Goal: Task Accomplishment & Management: Use online tool/utility

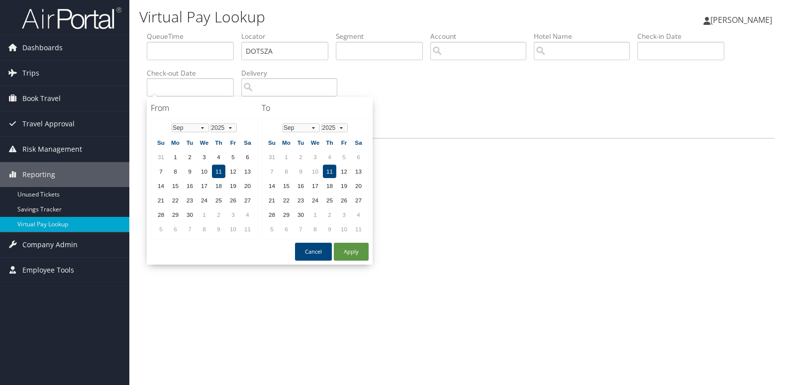
click at [502, 144] on div "QueueTime Locator DOTSZA Segment Account Traveler Hotel Name Check-in Date Chec…" at bounding box center [460, 89] width 643 height 117
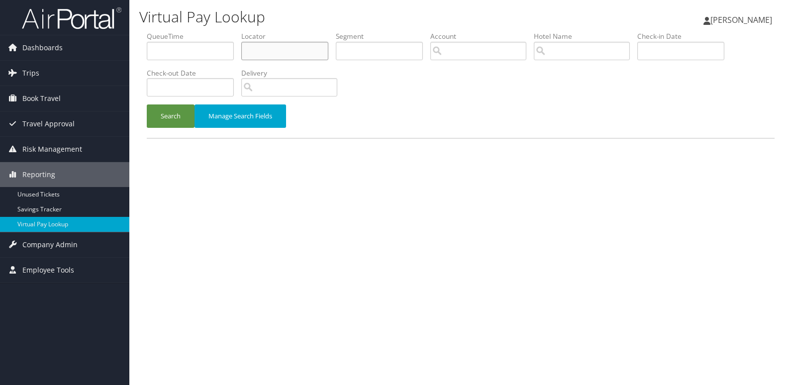
click at [262, 49] on input "text" at bounding box center [284, 51] width 87 height 18
paste input "OLEUPN"
type input "OLEUPN"
click at [170, 121] on button "Search" at bounding box center [171, 116] width 48 height 23
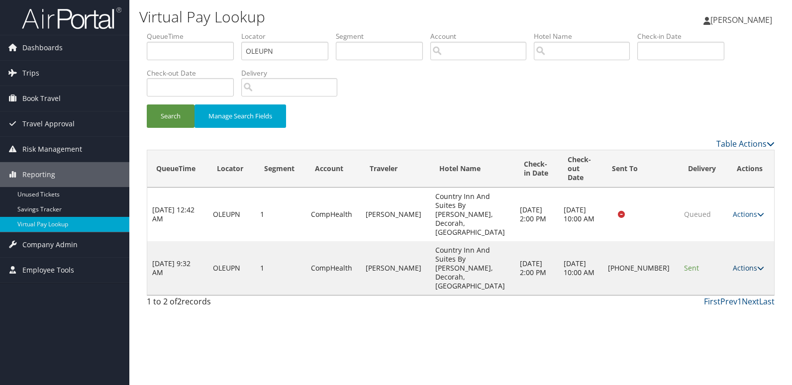
click at [745, 263] on link "Actions" at bounding box center [748, 267] width 31 height 9
click at [719, 262] on link "Logs" at bounding box center [715, 263] width 85 height 17
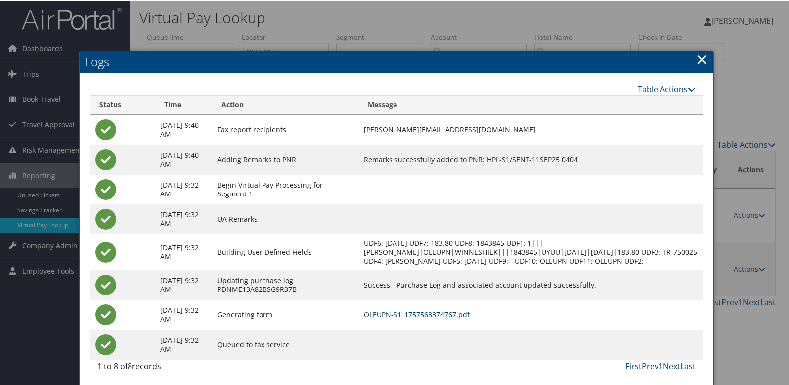
click at [453, 319] on link "OLEUPN-S1_1757563374767.pdf" at bounding box center [416, 313] width 106 height 9
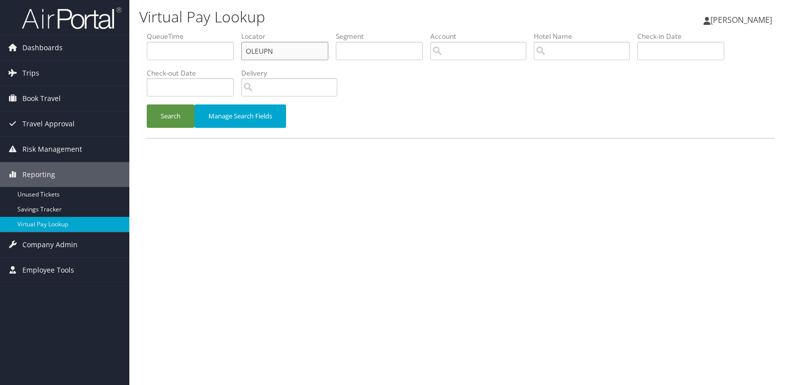
drag, startPoint x: 268, startPoint y: 51, endPoint x: 145, endPoint y: 53, distance: 122.5
click at [147, 53] on form "QueueTime Locator OLEUPN Segment Account Traveler Hotel Name Check-in Date Chec…" at bounding box center [461, 84] width 628 height 107
paste input "YCIARS"
type input "YCIARS"
click at [147, 105] on button "Search" at bounding box center [171, 116] width 48 height 23
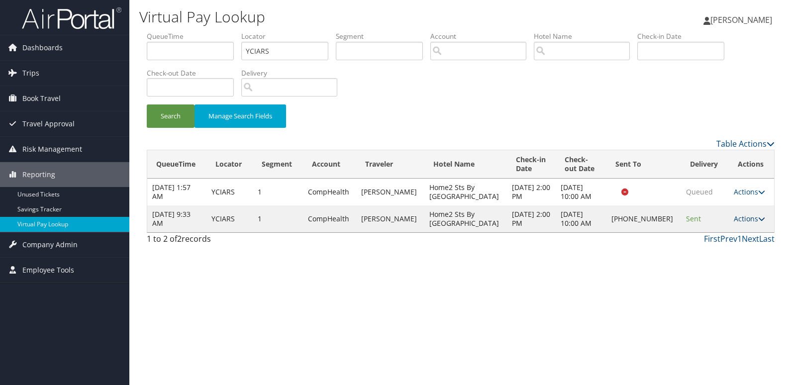
click at [737, 217] on link "Actions" at bounding box center [749, 218] width 31 height 9
click at [707, 244] on link "Logs" at bounding box center [716, 250] width 85 height 17
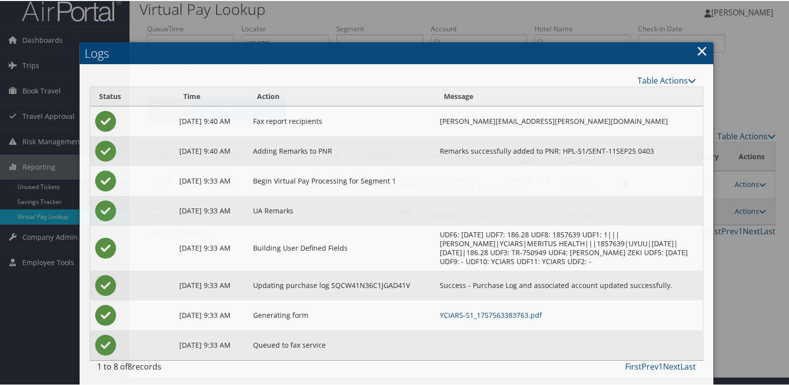
scroll to position [10, 0]
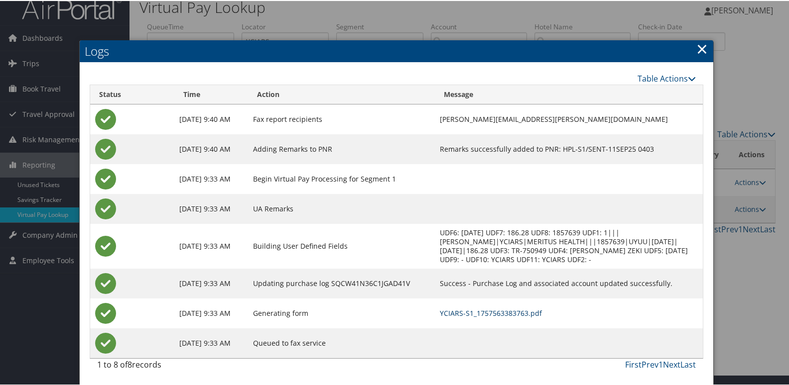
click at [483, 314] on link "YCIARS-S1_1757563383763.pdf" at bounding box center [491, 312] width 102 height 9
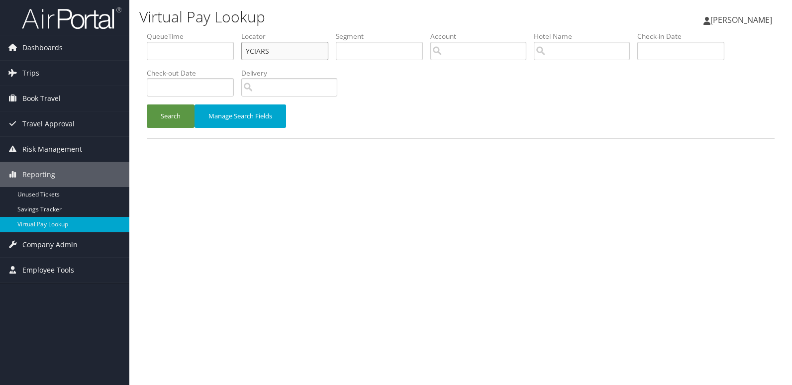
drag, startPoint x: 269, startPoint y: 53, endPoint x: 180, endPoint y: 70, distance: 90.7
click at [180, 31] on ul "QueueTime Locator YCIARS Segment Account Traveler Hotel Name Check-in Date Chec…" at bounding box center [461, 31] width 628 height 0
paste input "YODIMF"
click at [147, 105] on button "Search" at bounding box center [171, 116] width 48 height 23
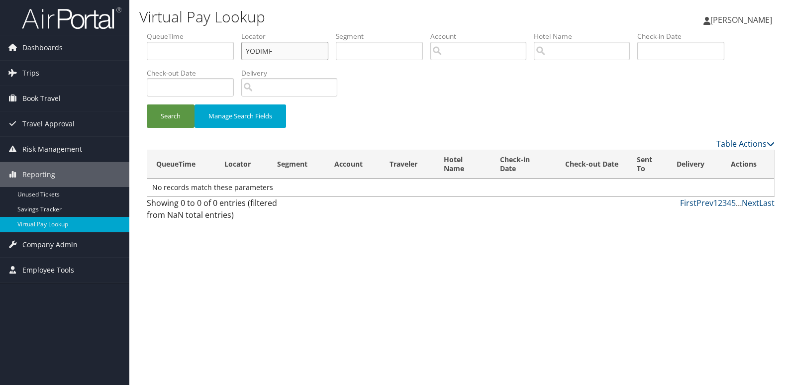
type input "YODIMF"
click at [147, 105] on button "Search" at bounding box center [171, 116] width 48 height 23
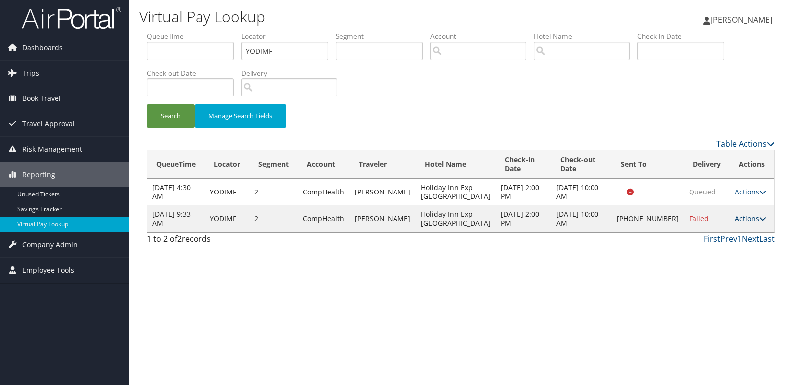
click at [737, 224] on link "Actions" at bounding box center [750, 218] width 31 height 9
click at [701, 258] on link "Logs" at bounding box center [715, 263] width 85 height 17
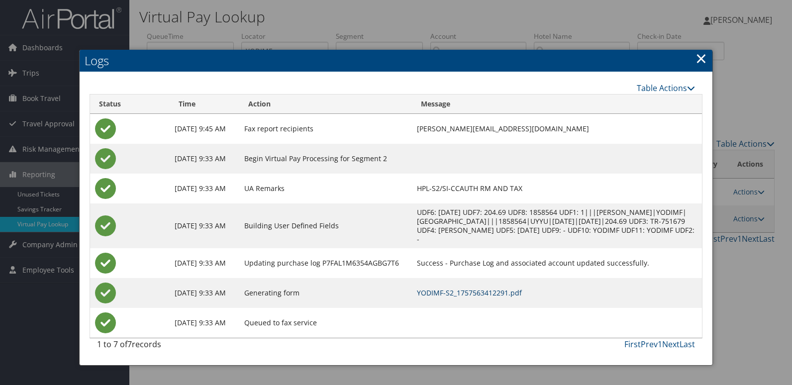
click at [489, 292] on link "YODIMF-S2_1757563412291.pdf" at bounding box center [469, 292] width 105 height 9
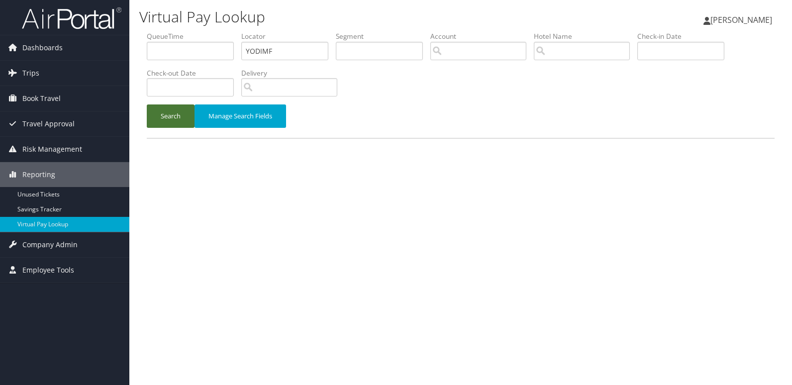
click at [166, 126] on button "Search" at bounding box center [171, 116] width 48 height 23
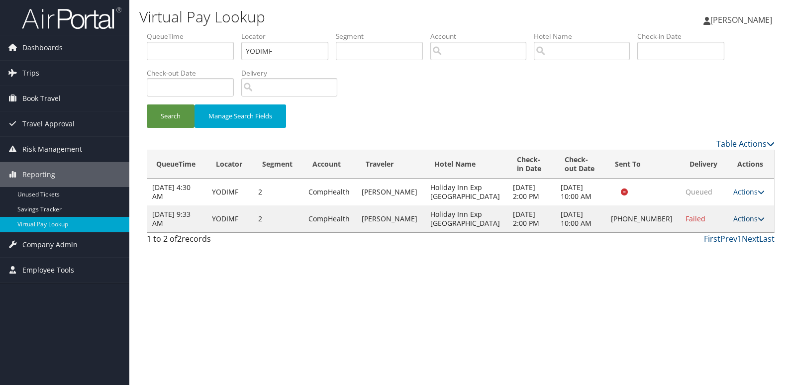
click at [744, 218] on link "Actions" at bounding box center [749, 218] width 31 height 9
click at [709, 231] on link "Resend" at bounding box center [714, 233] width 85 height 17
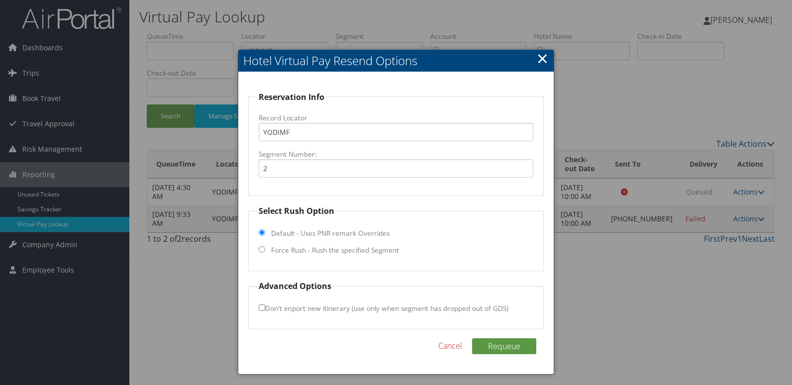
click at [322, 252] on label "Force Rush - Rush the specified Segment" at bounding box center [335, 250] width 128 height 10
click at [265, 252] on input "Force Rush - Rush the specified Segment" at bounding box center [262, 249] width 6 height 6
radio input "true"
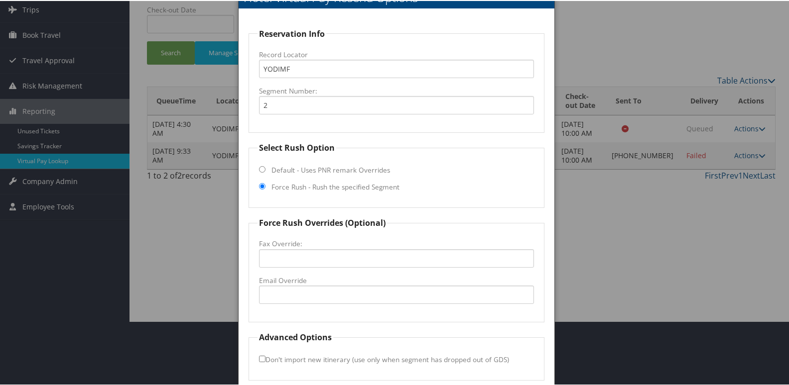
scroll to position [104, 0]
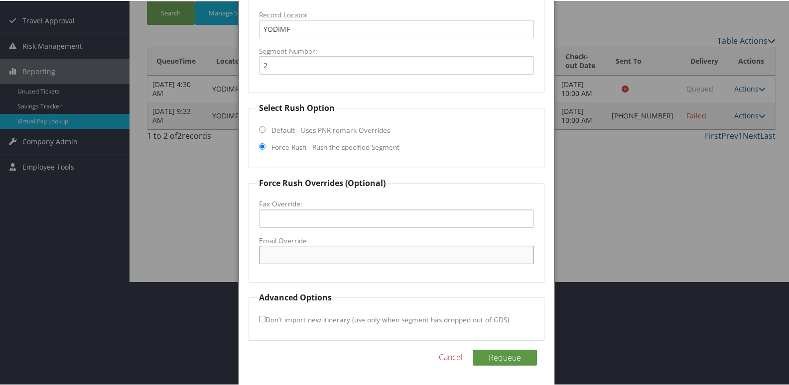
click at [320, 253] on input "Email Override" at bounding box center [396, 254] width 275 height 18
type input "[EMAIL_ADDRESS][DOMAIN_NAME]"
drag, startPoint x: 486, startPoint y: 354, endPoint x: 492, endPoint y: 357, distance: 6.2
click at [487, 354] on button "Requeue" at bounding box center [504, 357] width 64 height 16
drag, startPoint x: 376, startPoint y: 253, endPoint x: 101, endPoint y: 256, distance: 275.3
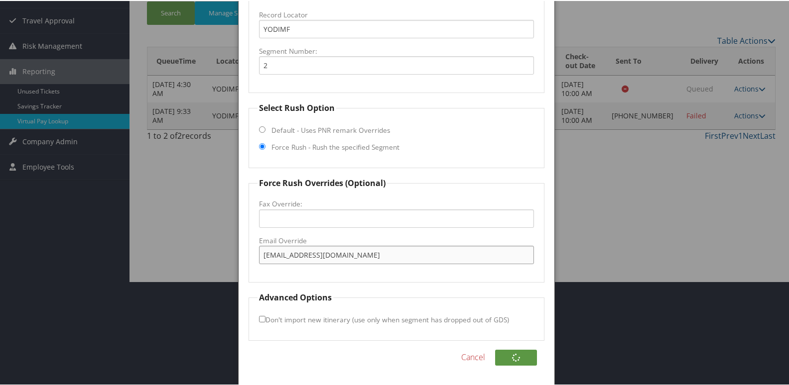
click at [101, 256] on body "Menu Dashboards ► AirPortal 360™ (Manager) My Travel Dashboard Trips ► Airtiner…" at bounding box center [396, 88] width 792 height 385
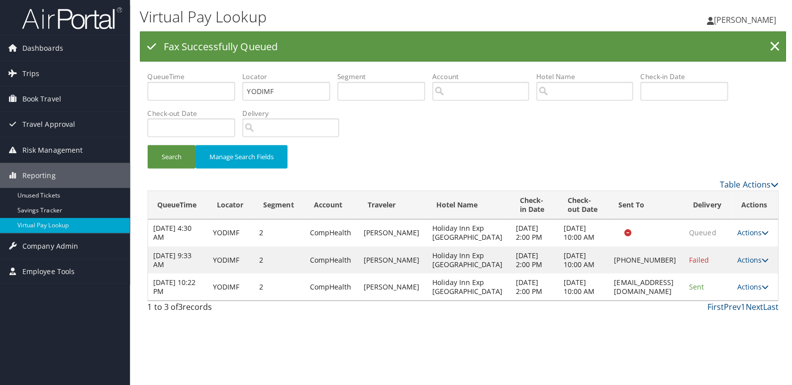
scroll to position [0, 0]
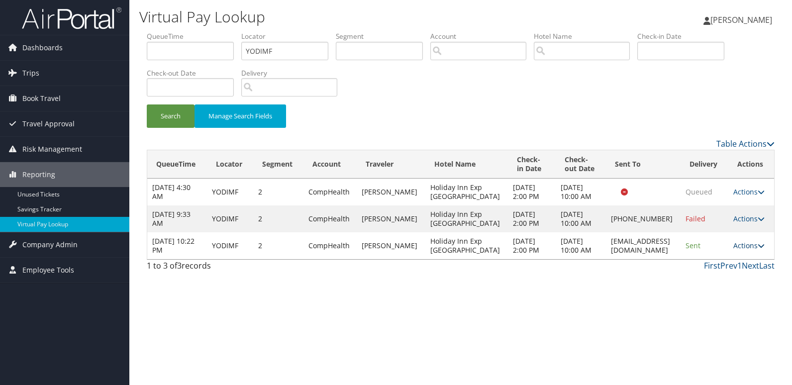
click at [750, 250] on link "Actions" at bounding box center [749, 245] width 31 height 9
click at [732, 296] on link "Logs" at bounding box center [731, 299] width 63 height 17
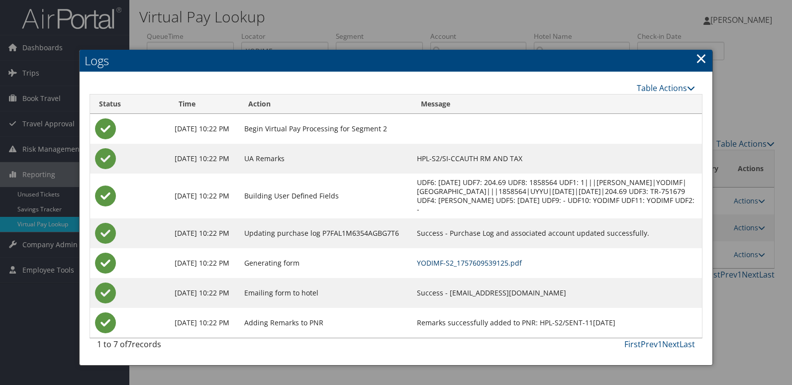
click at [504, 261] on link "YODIMF-S2_1757609539125.pdf" at bounding box center [469, 262] width 105 height 9
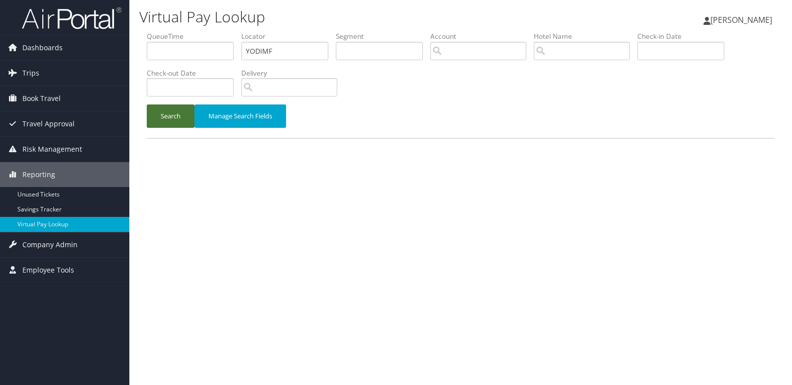
click at [164, 114] on button "Search" at bounding box center [171, 116] width 48 height 23
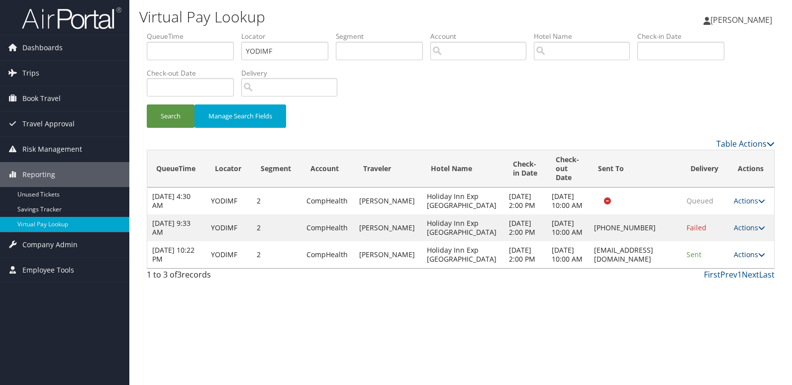
click at [748, 259] on link "Actions" at bounding box center [749, 254] width 31 height 9
click at [729, 316] on link "Resend" at bounding box center [729, 314] width 63 height 17
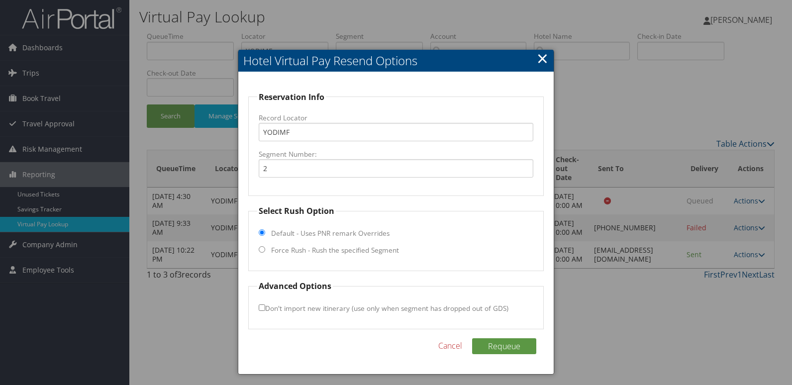
click at [331, 249] on label "Force Rush - Rush the specified Segment" at bounding box center [335, 250] width 128 height 10
click at [265, 249] on input "Force Rush - Rush the specified Segment" at bounding box center [262, 249] width 6 height 6
radio input "true"
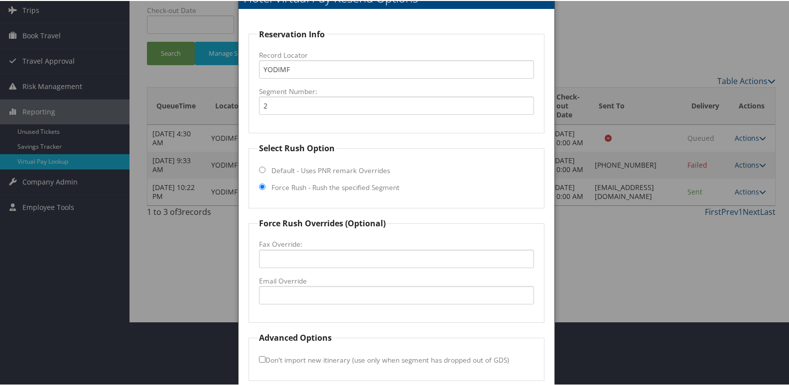
scroll to position [104, 0]
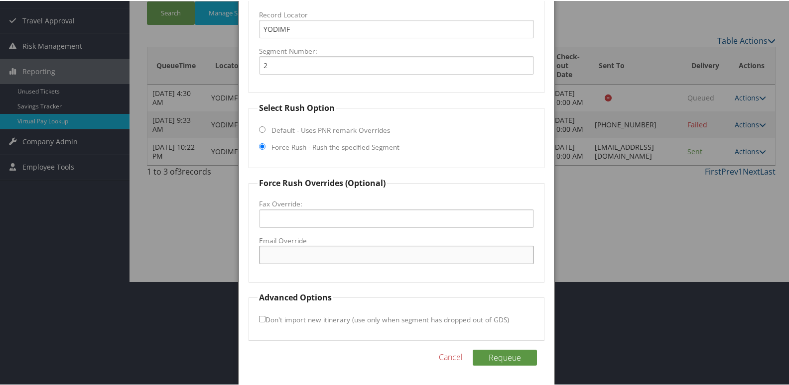
click at [289, 249] on input "Email Override" at bounding box center [396, 254] width 275 height 18
paste input "[EMAIL_ADDRESS][DOMAIN_NAME]"
drag, startPoint x: 320, startPoint y: 256, endPoint x: 382, endPoint y: 255, distance: 61.7
click at [321, 256] on input "[EMAIL_ADDRESS][DOMAIN_NAME]" at bounding box center [396, 254] width 275 height 18
type input "[EMAIL_ADDRESS][DOMAIN_NAME]"
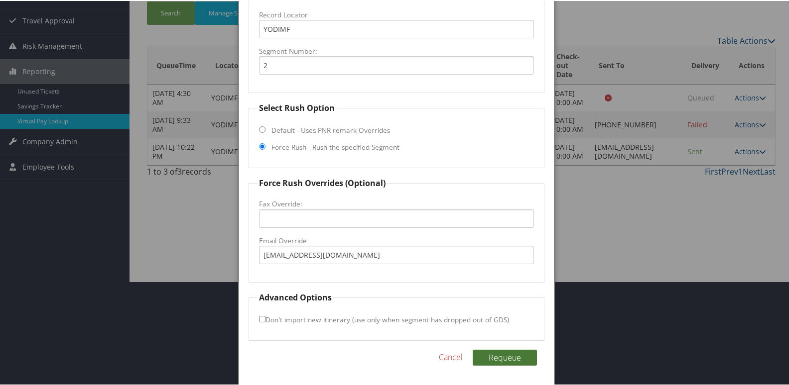
click at [510, 352] on button "Requeue" at bounding box center [504, 357] width 64 height 16
drag, startPoint x: 415, startPoint y: 249, endPoint x: 17, endPoint y: 243, distance: 398.3
click at [17, 243] on body "Menu Dashboards ► AirPortal 360™ (Manager) My Travel Dashboard Trips ► Airtiner…" at bounding box center [396, 88] width 792 height 385
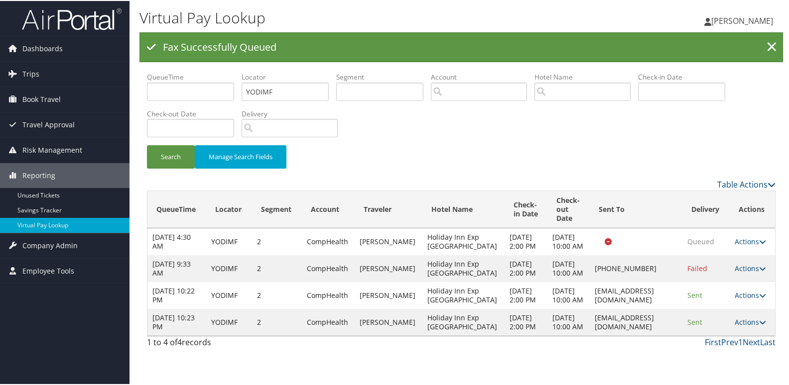
scroll to position [39, 0]
drag, startPoint x: 738, startPoint y: 343, endPoint x: 743, endPoint y: 346, distance: 6.1
click at [738, 326] on link "Actions" at bounding box center [749, 321] width 31 height 9
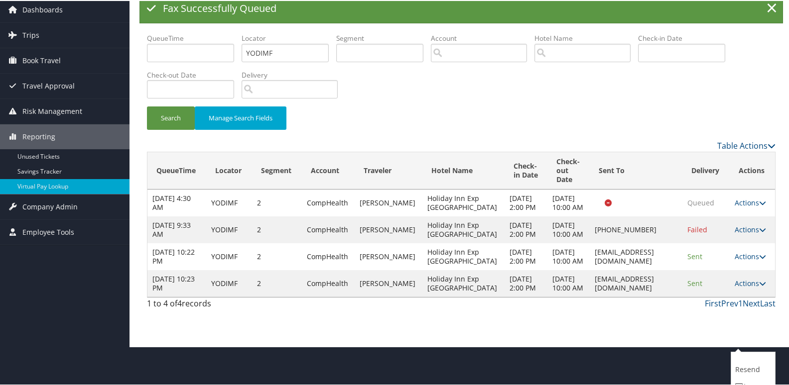
scroll to position [74, 0]
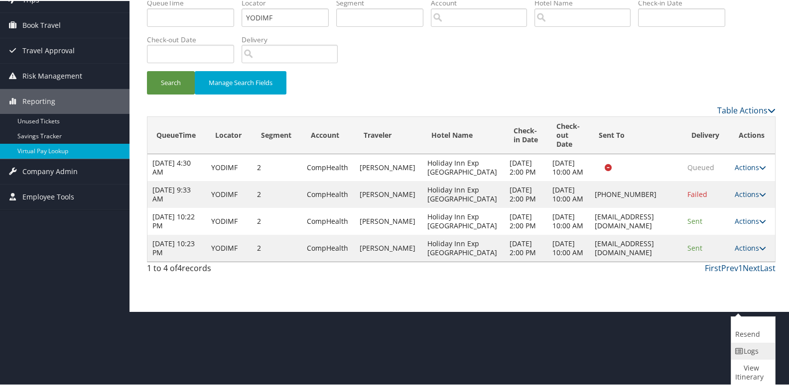
click at [742, 355] on link "Logs" at bounding box center [751, 350] width 41 height 17
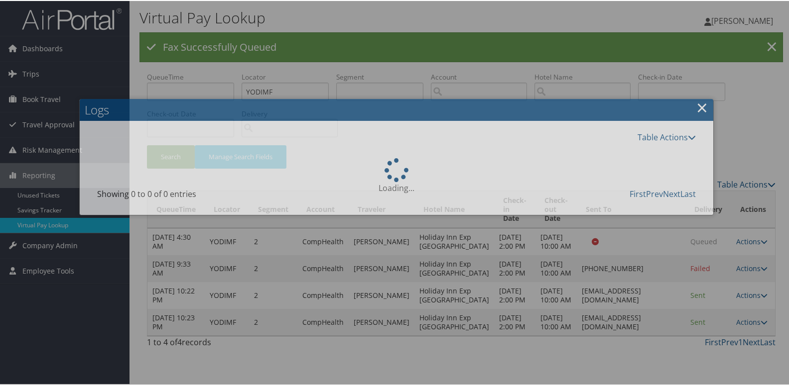
scroll to position [75, 0]
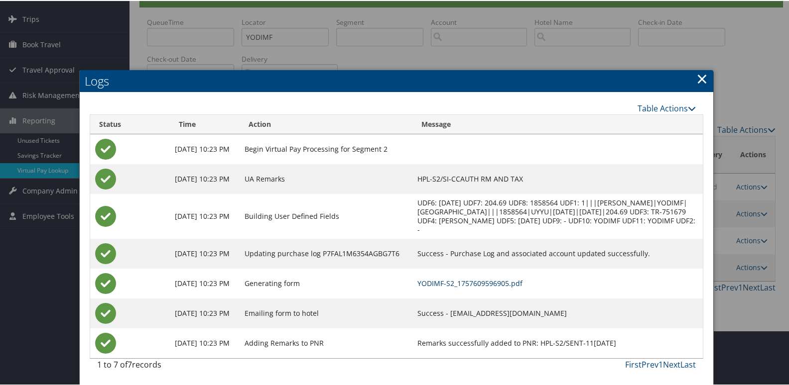
click at [484, 278] on link "YODIMF-S2_1757609596905.pdf" at bounding box center [469, 282] width 105 height 9
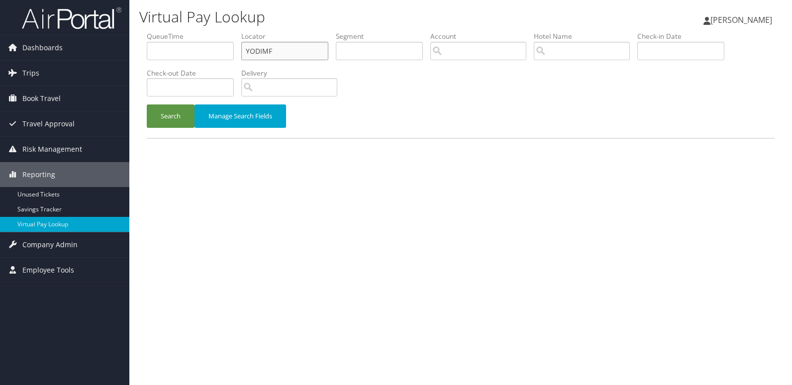
drag, startPoint x: 273, startPoint y: 50, endPoint x: 192, endPoint y: 56, distance: 81.4
click at [192, 31] on ul "QueueTime Locator YODIMF Segment Account Traveler Hotel Name Check-in Date Chec…" at bounding box center [461, 31] width 628 height 0
paste input "DFDYQJ"
type input "DFDYQJ"
click at [147, 105] on button "Search" at bounding box center [171, 116] width 48 height 23
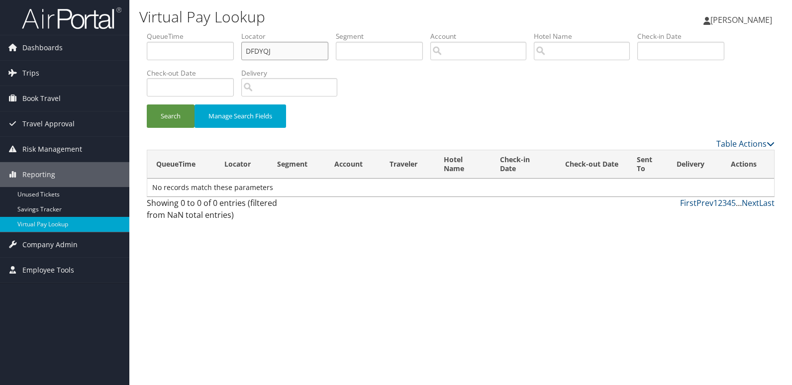
click at [147, 105] on button "Search" at bounding box center [171, 116] width 48 height 23
drag, startPoint x: 273, startPoint y: 52, endPoint x: 181, endPoint y: 54, distance: 91.6
click at [181, 31] on ul "QueueTime Locator DFDYQJ Segment Account Traveler Hotel Name Check-in Date Chec…" at bounding box center [461, 31] width 628 height 0
click at [159, 117] on button "Search" at bounding box center [171, 116] width 48 height 23
click at [249, 51] on input "DFDYQJ" at bounding box center [284, 51] width 87 height 18
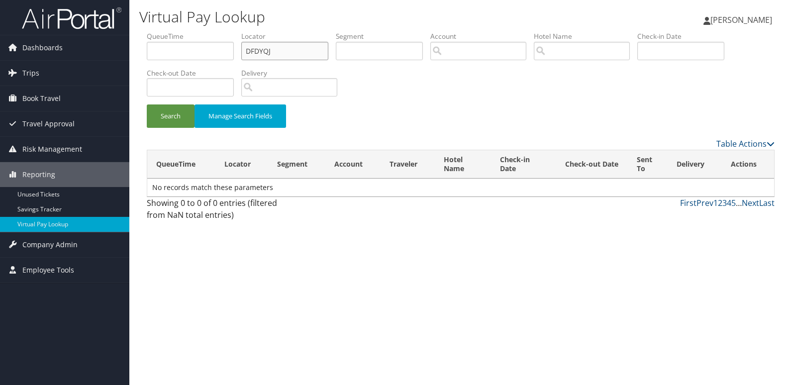
click at [147, 105] on button "Search" at bounding box center [171, 116] width 48 height 23
